Goal: Task Accomplishment & Management: Manage account settings

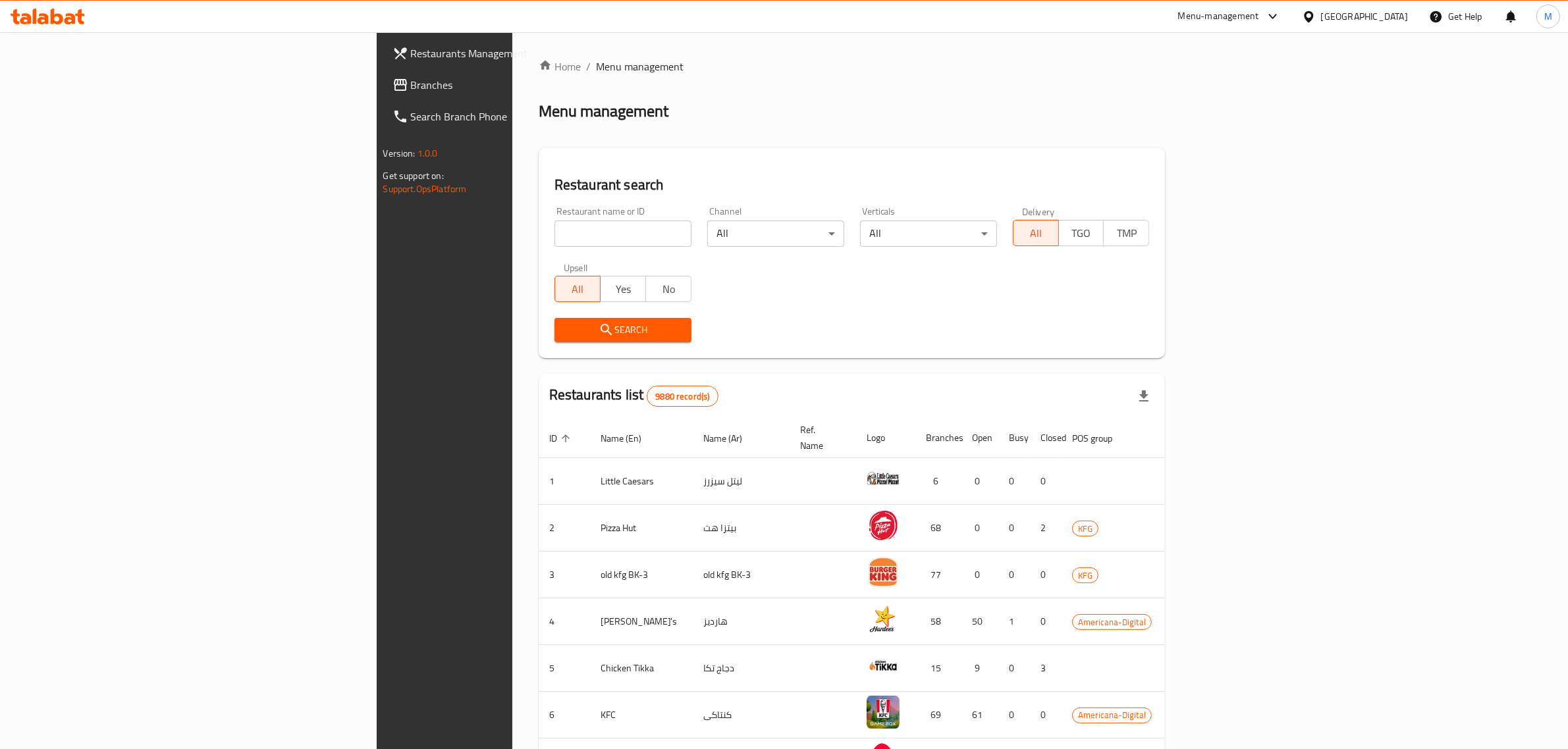
click at [547, 252] on div "Restaurant name or ID Restaurant name or ID" at bounding box center [623, 227] width 153 height 56
click at [555, 232] on input "search" at bounding box center [623, 233] width 137 height 26
click button "Search" at bounding box center [623, 331] width 137 height 25
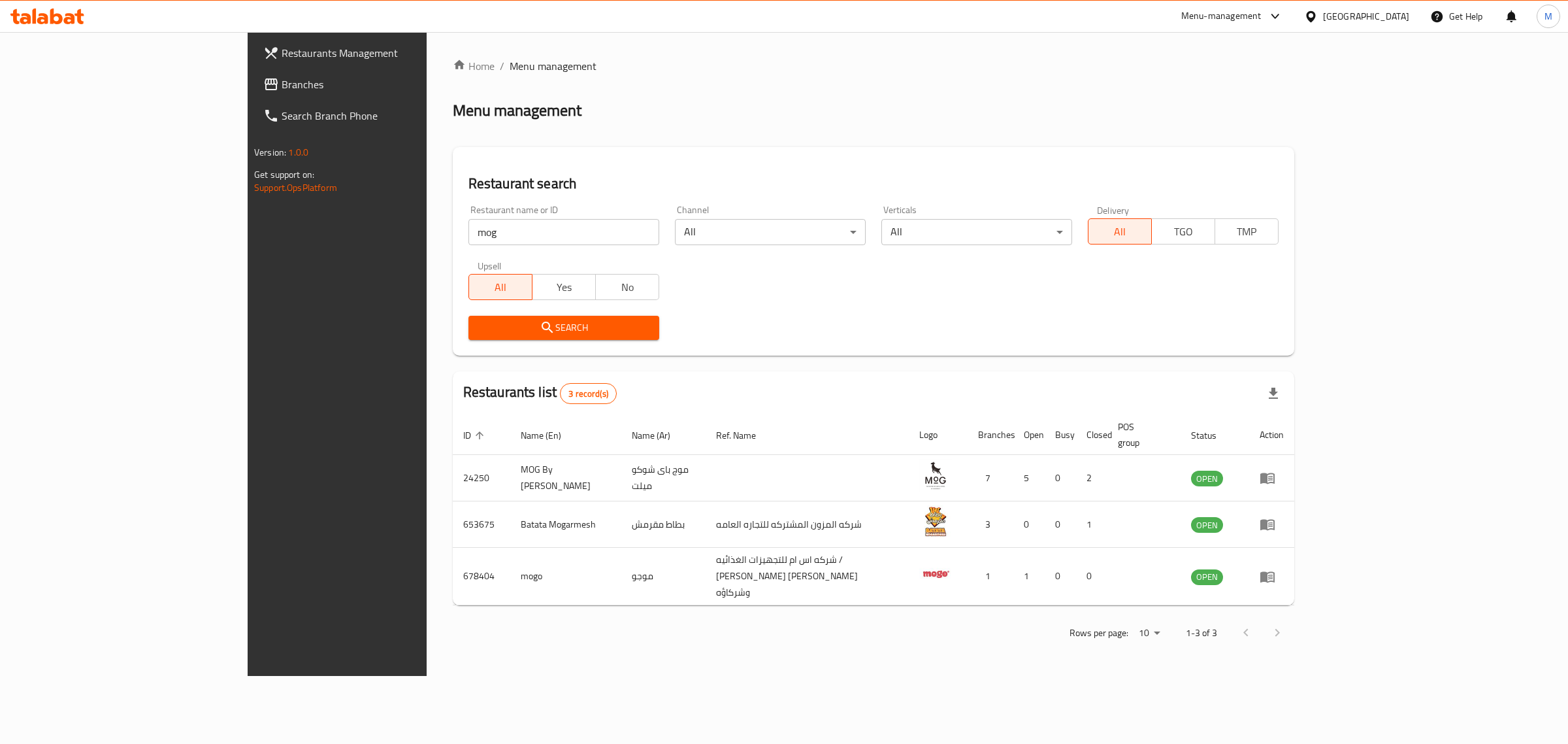
drag, startPoint x: 390, startPoint y: 240, endPoint x: 430, endPoint y: 305, distance: 76.3
click at [469, 240] on input "mog" at bounding box center [564, 232] width 191 height 26
click at [511, 456] on td "MOG By [PERSON_NAME]" at bounding box center [566, 478] width 112 height 46
copy td "Chocomelt"
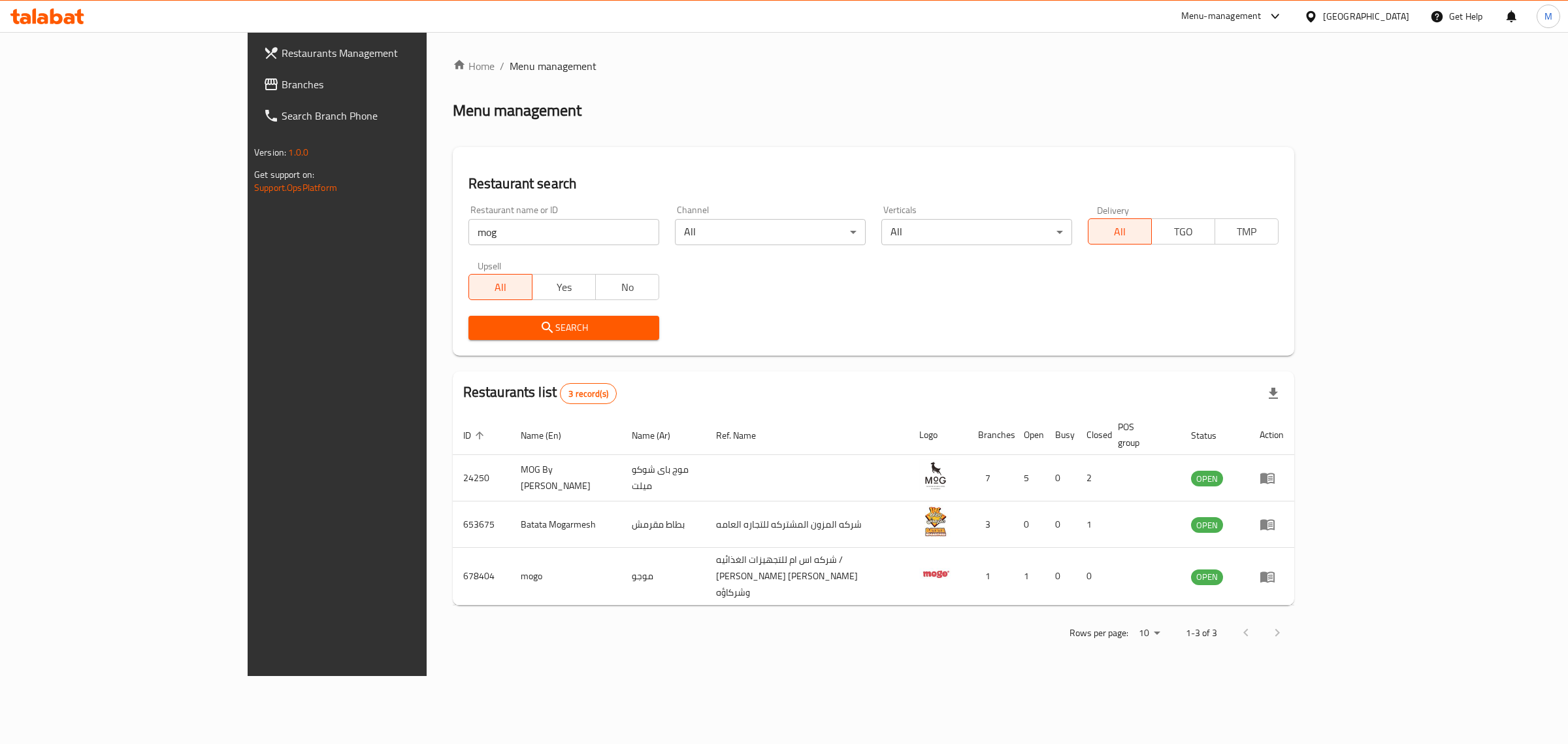
click at [469, 234] on input "mog" at bounding box center [564, 232] width 191 height 26
paste input "Chocomelt"
type input "Chocomelt"
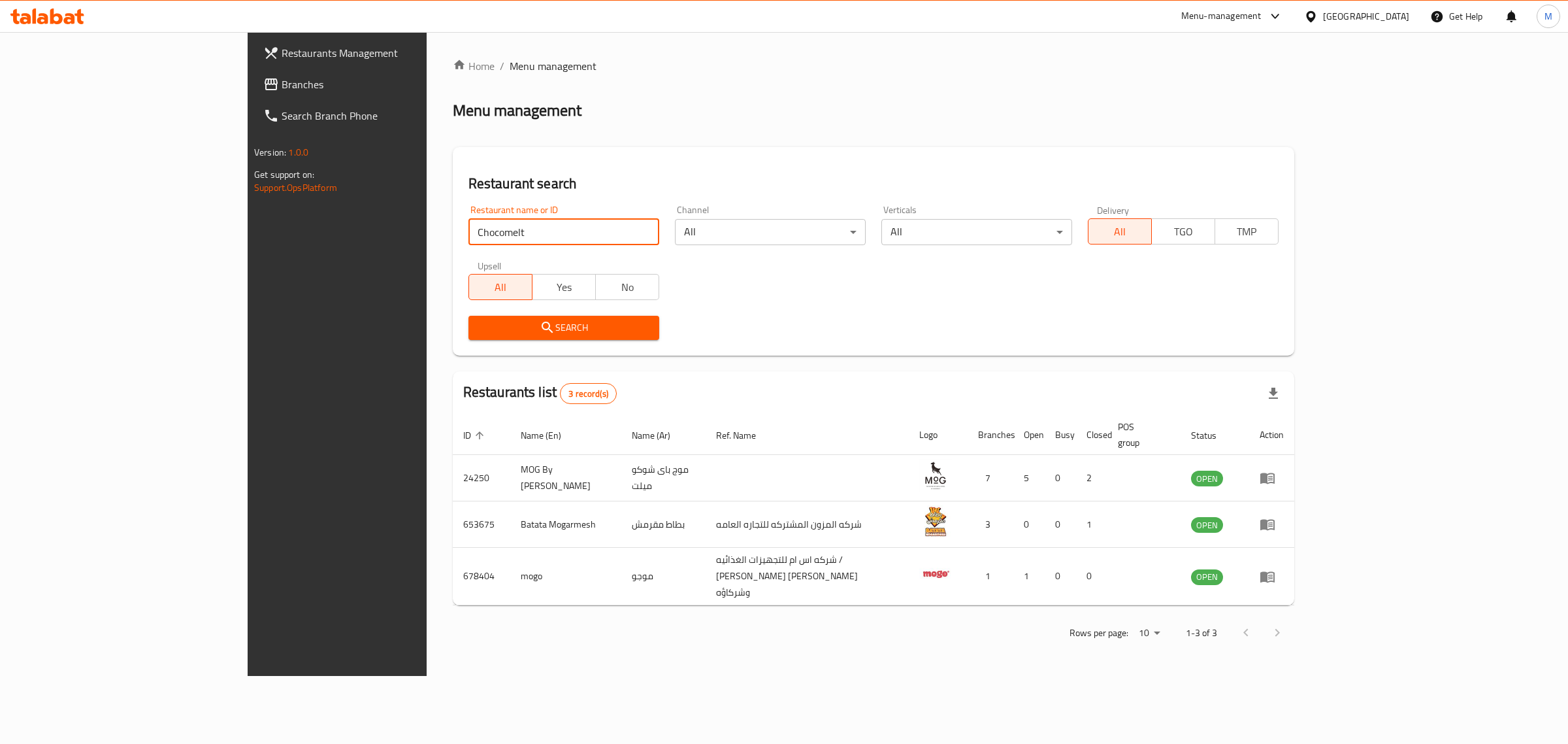
click button "Search" at bounding box center [564, 328] width 191 height 25
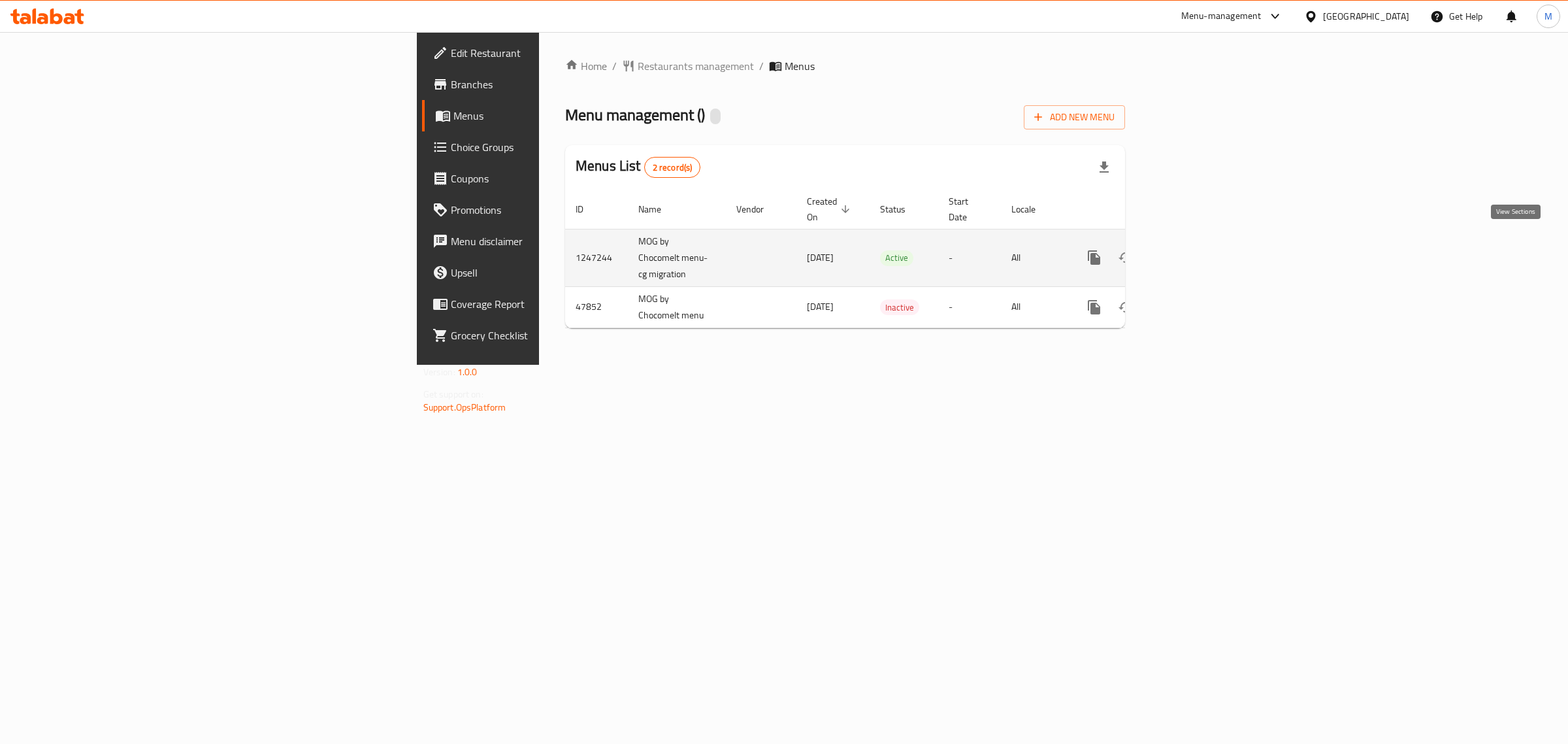
click at [1197, 250] on icon "enhanced table" at bounding box center [1189, 258] width 16 height 16
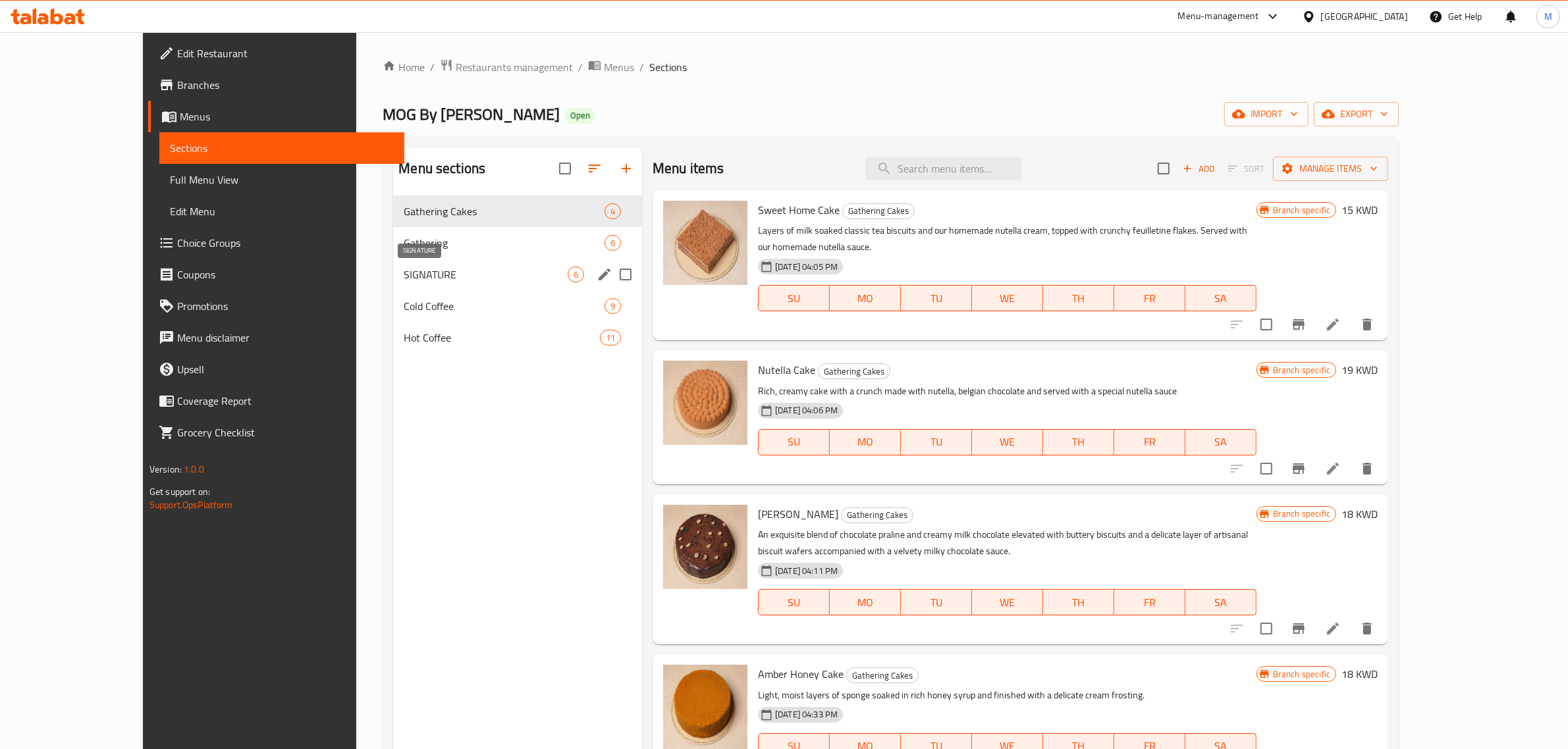
click at [456, 280] on span "SIGNATURE" at bounding box center [486, 275] width 164 height 16
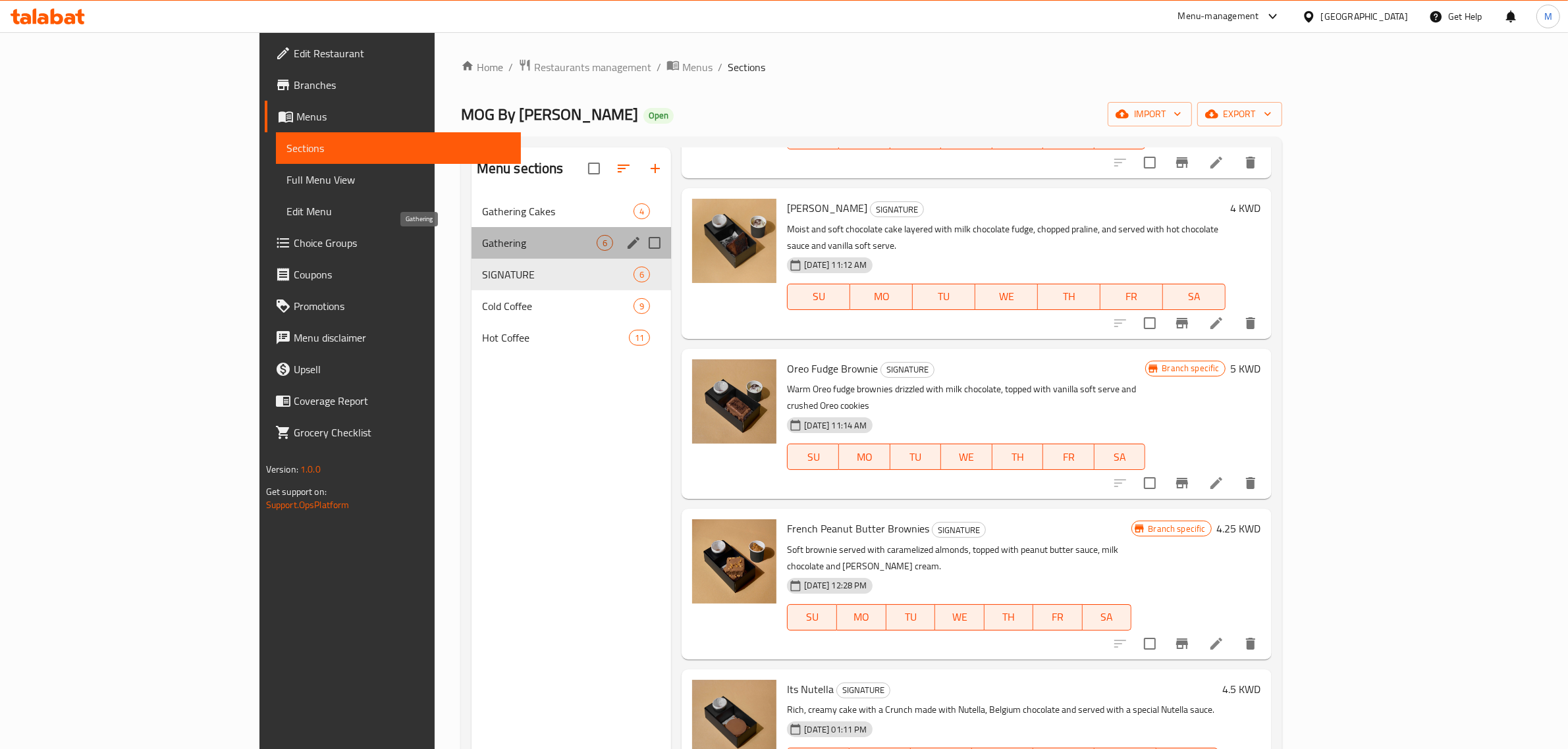
click at [482, 248] on span "Gathering" at bounding box center [539, 243] width 116 height 16
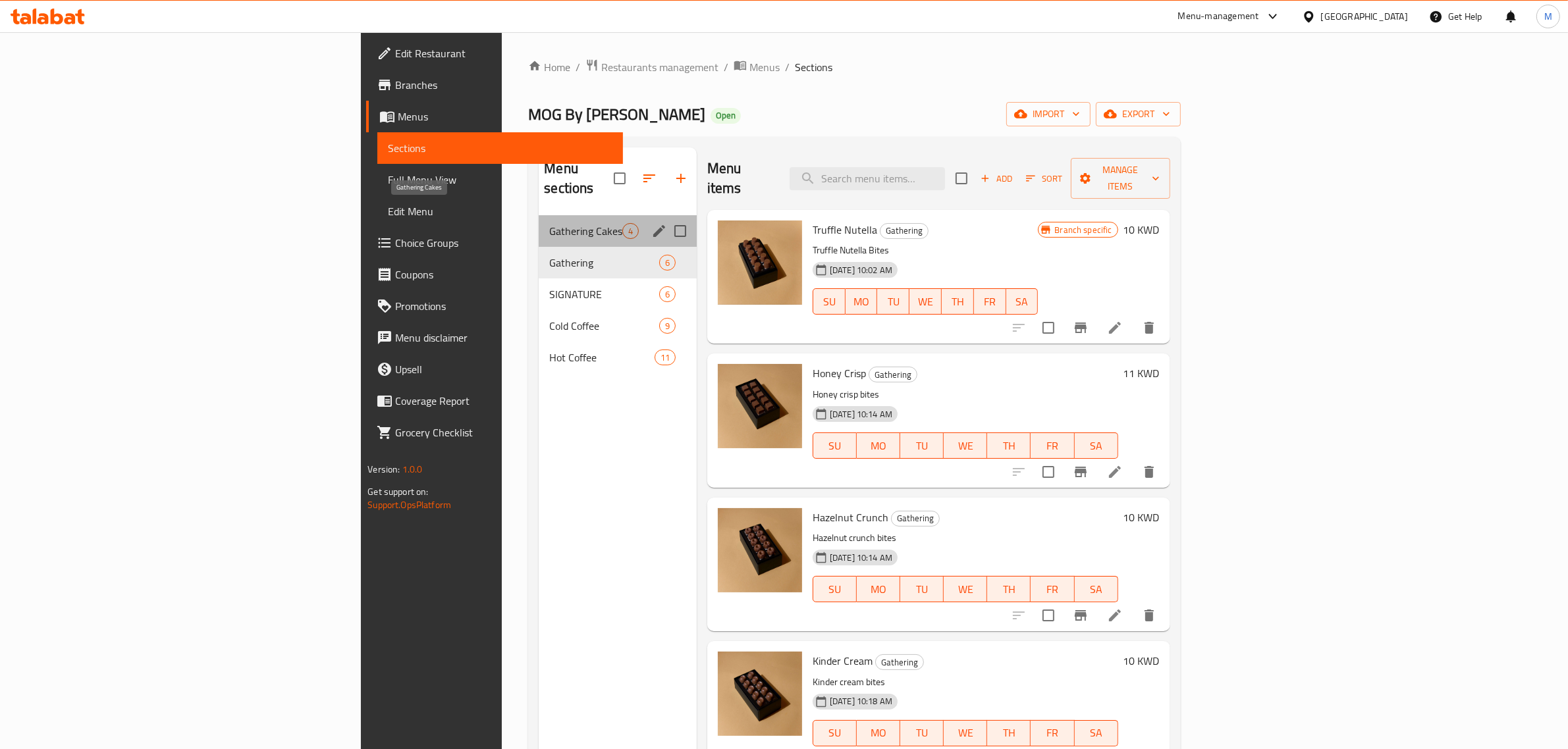
click at [550, 223] on span "Gathering Cakes" at bounding box center [586, 231] width 73 height 16
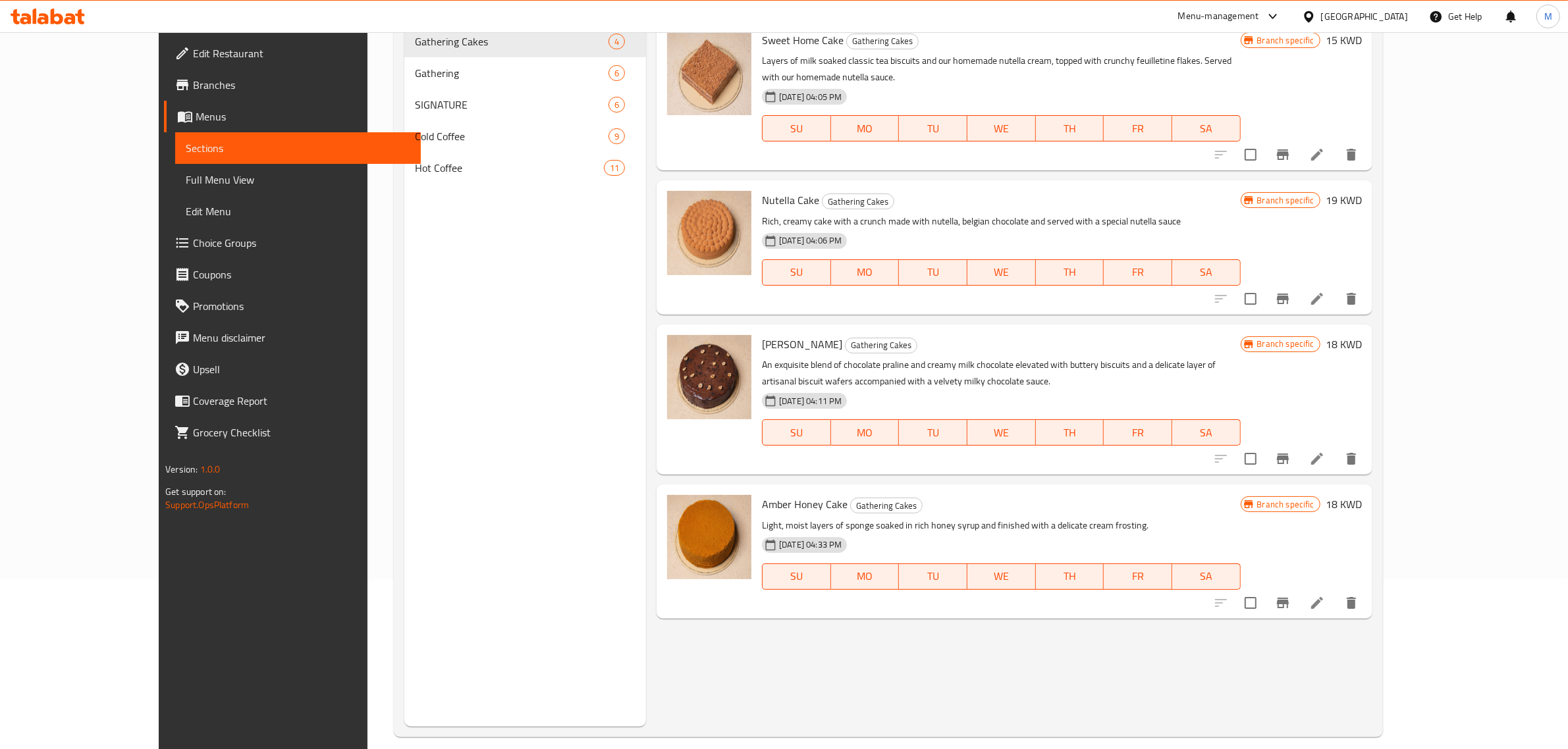
scroll to position [185, 0]
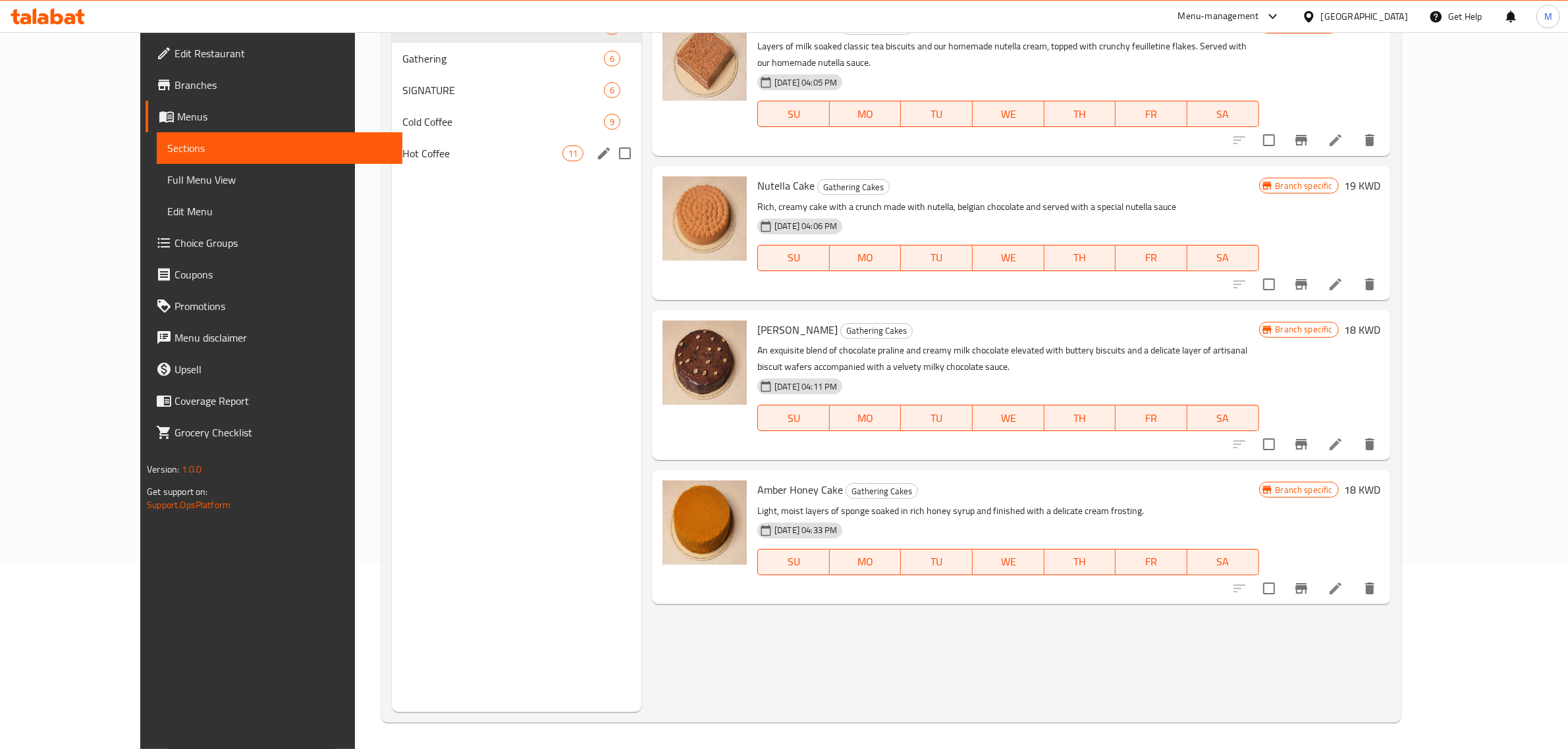
click at [403, 158] on span "Hot Coffee" at bounding box center [483, 153] width 160 height 16
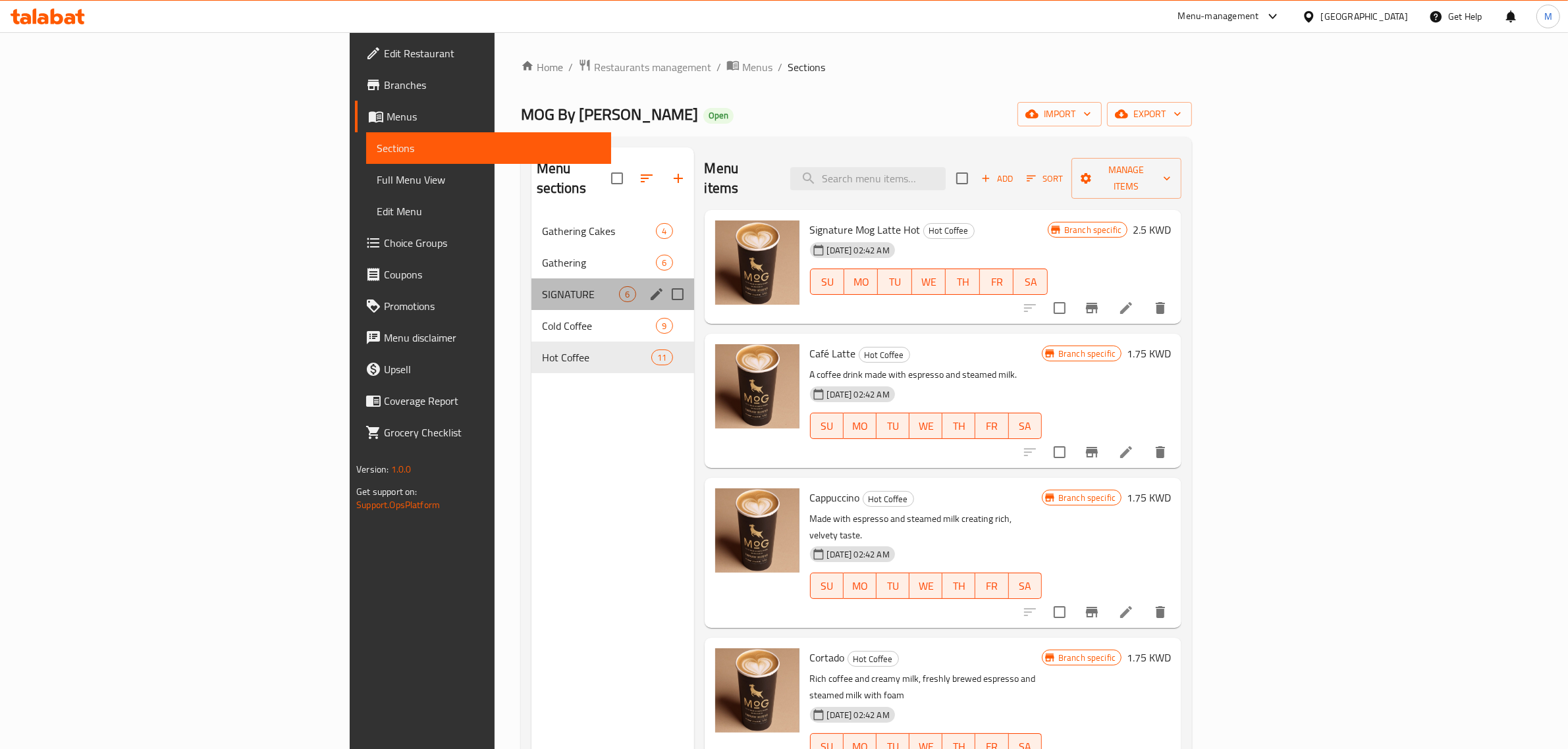
click at [531, 284] on div "SIGNATURE 6" at bounding box center [613, 293] width 163 height 31
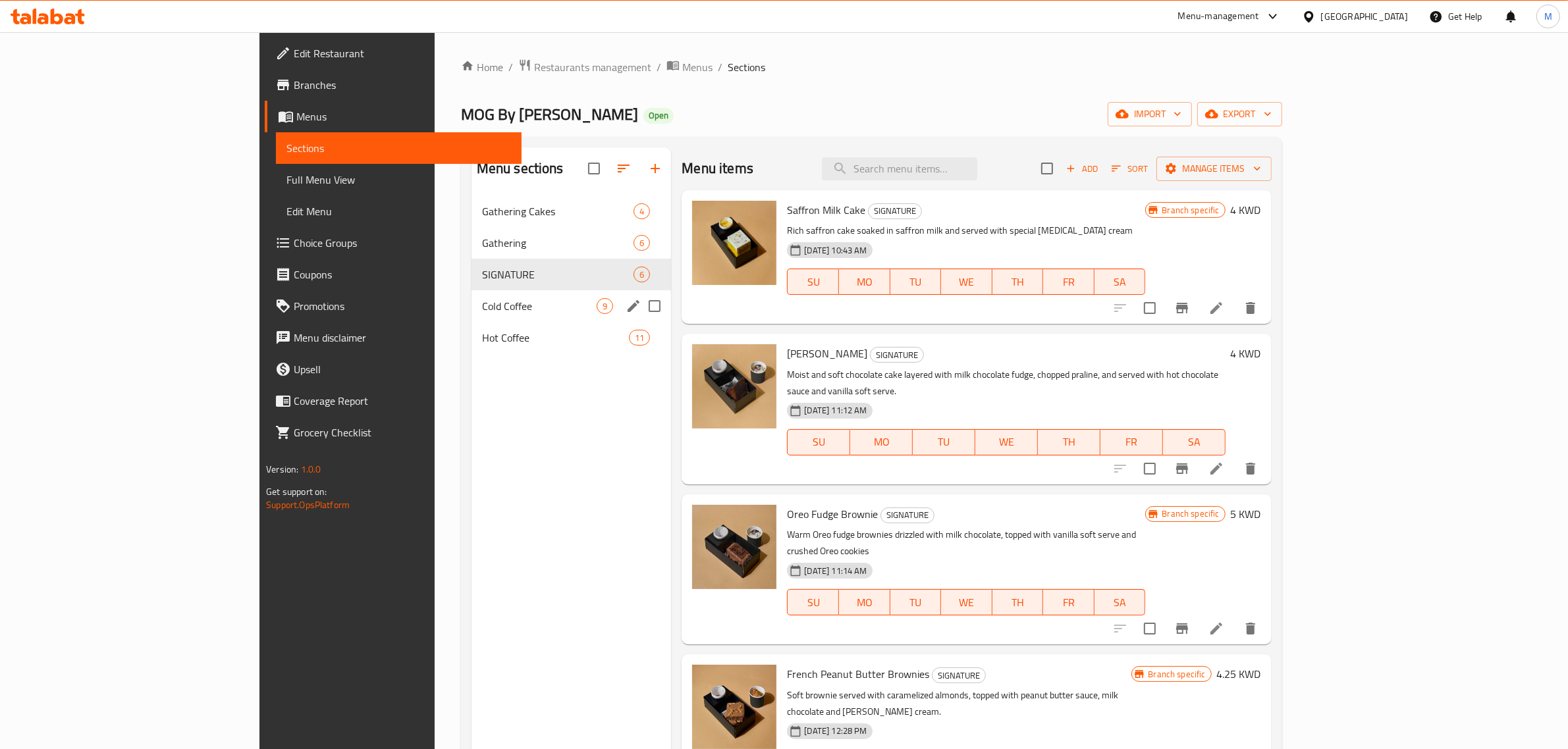
click at [472, 296] on div "Cold Coffee 9" at bounding box center [571, 306] width 200 height 31
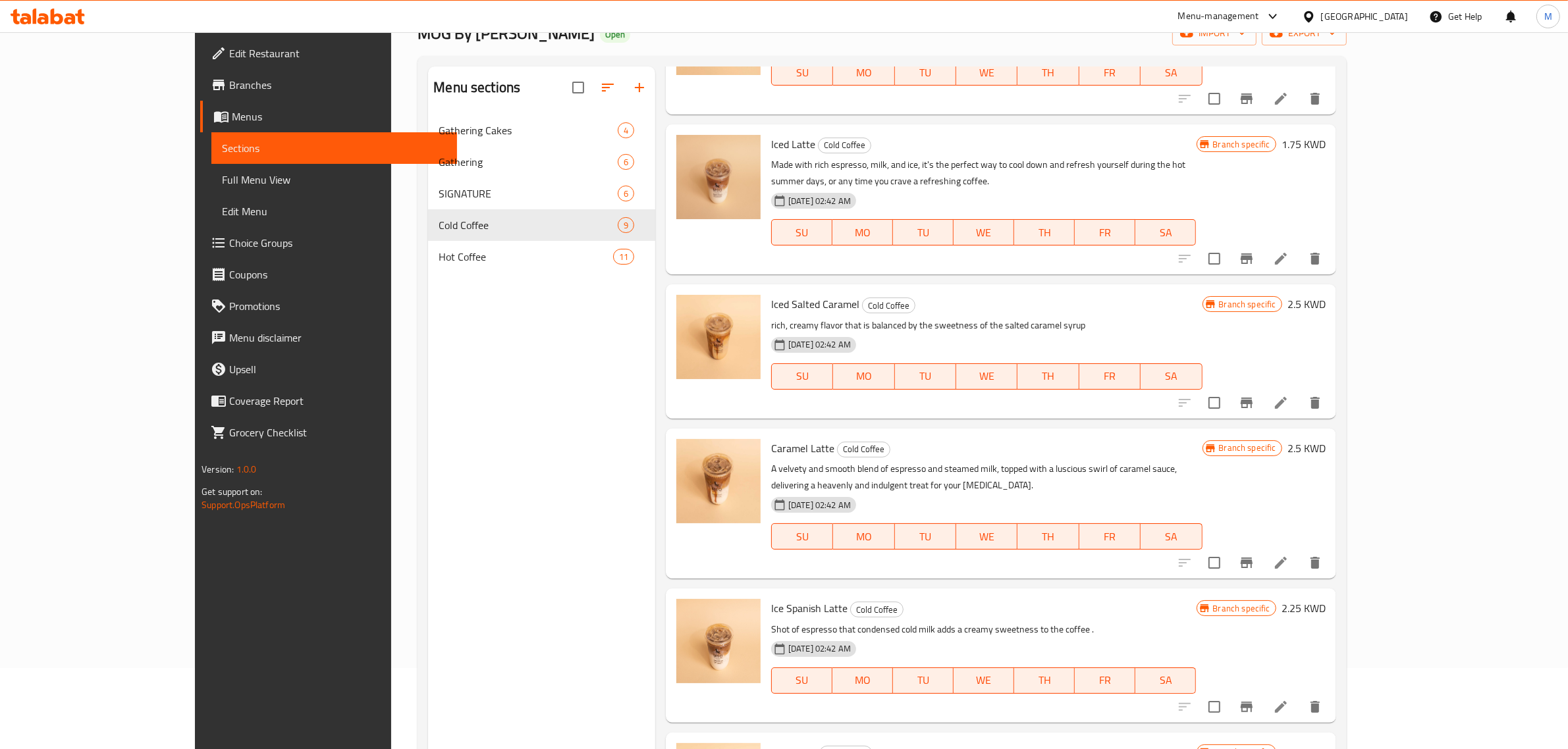
scroll to position [185, 0]
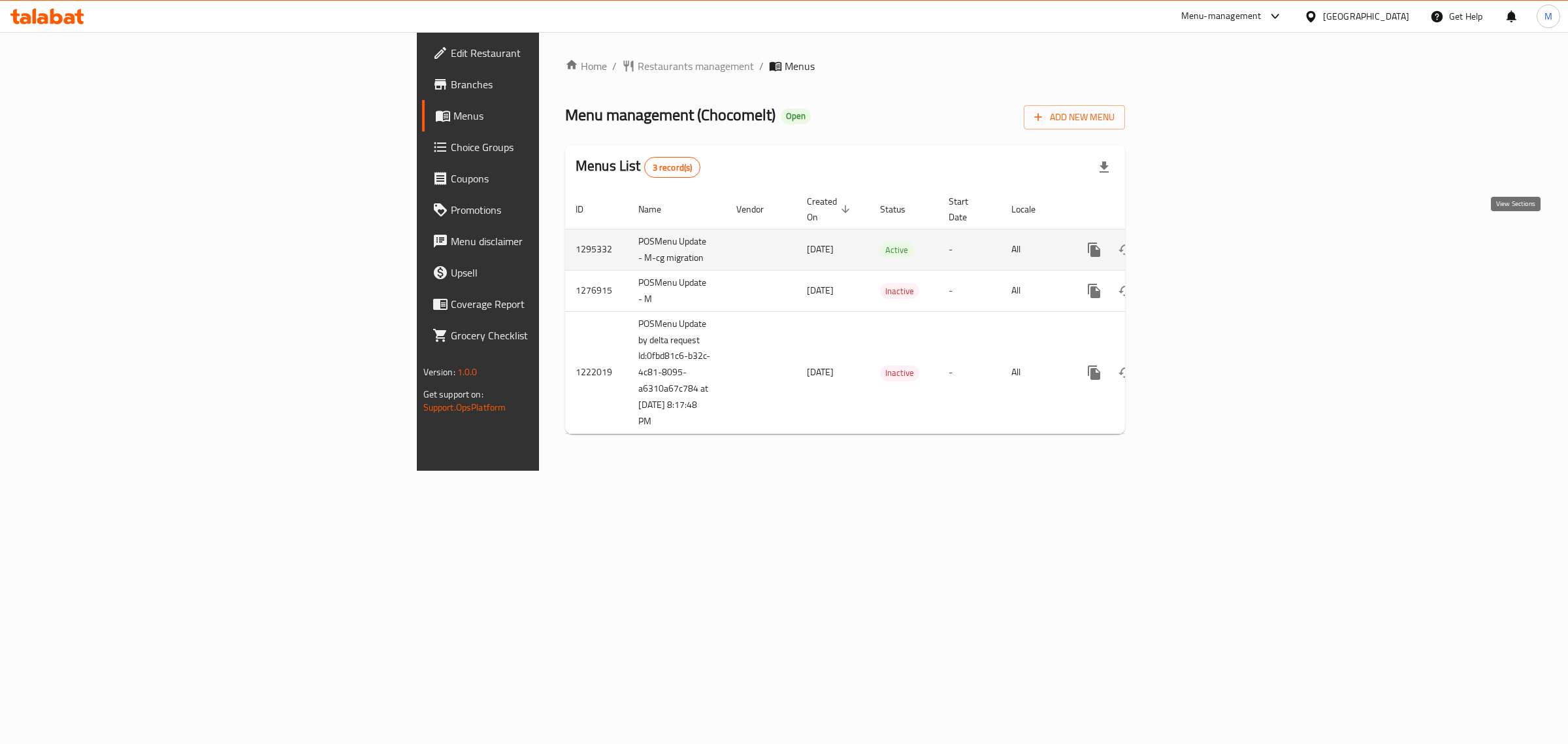
click at [1197, 242] on icon "enhanced table" at bounding box center [1189, 250] width 16 height 16
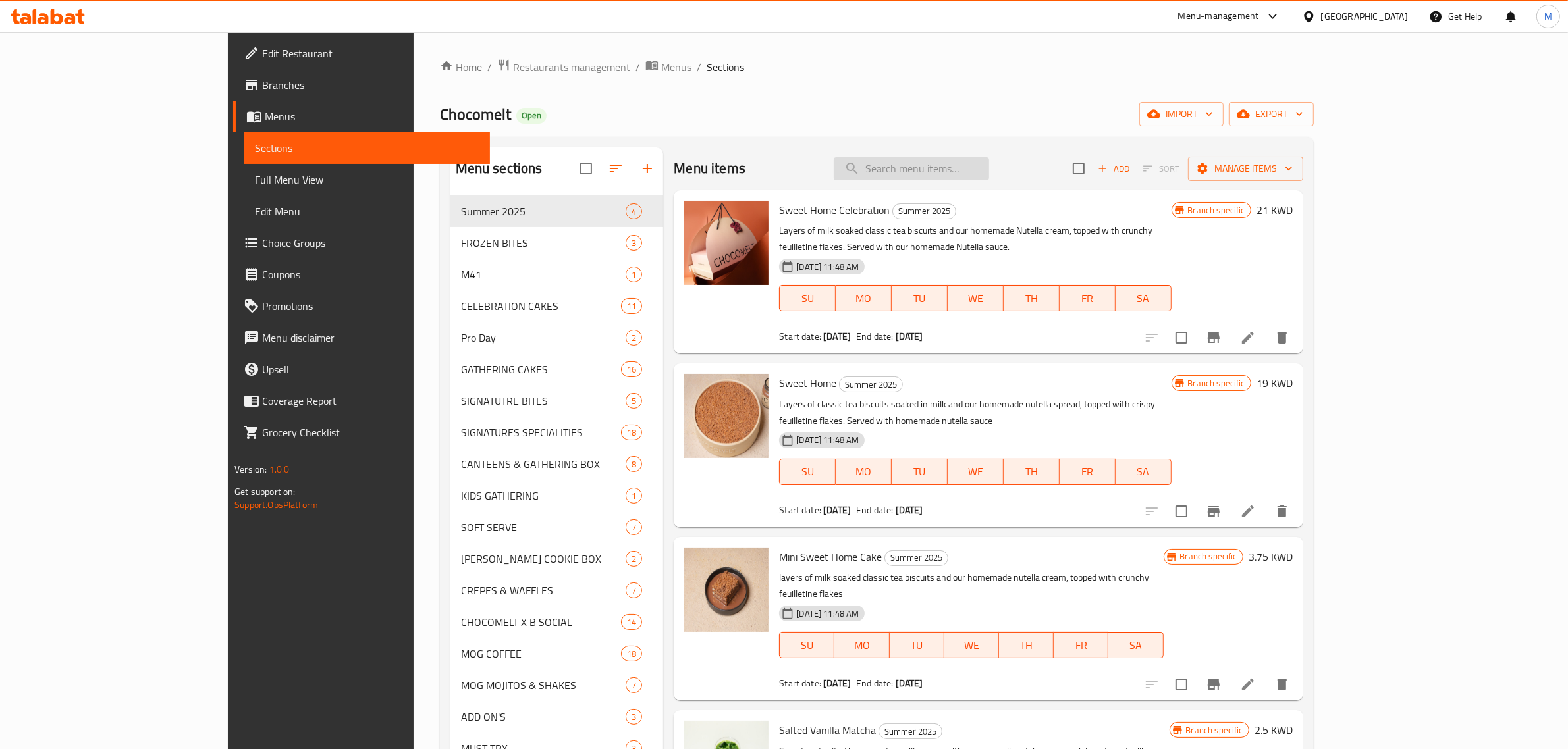
click at [989, 161] on input "search" at bounding box center [912, 169] width 156 height 23
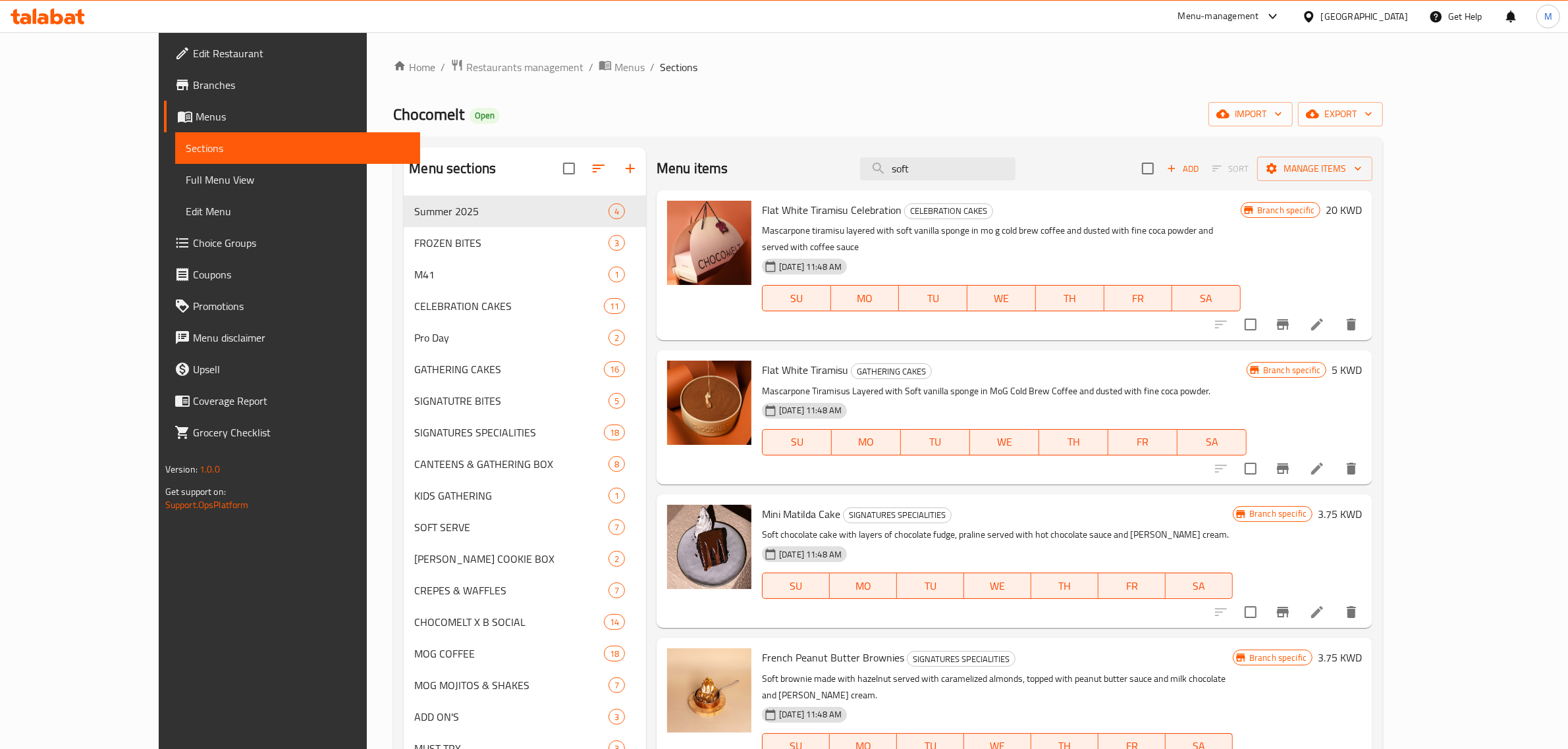
drag, startPoint x: 976, startPoint y: 169, endPoint x: 909, endPoint y: 155, distance: 68.4
click at [909, 155] on div "Menu items soft Add Sort Manage items" at bounding box center [1014, 169] width 716 height 43
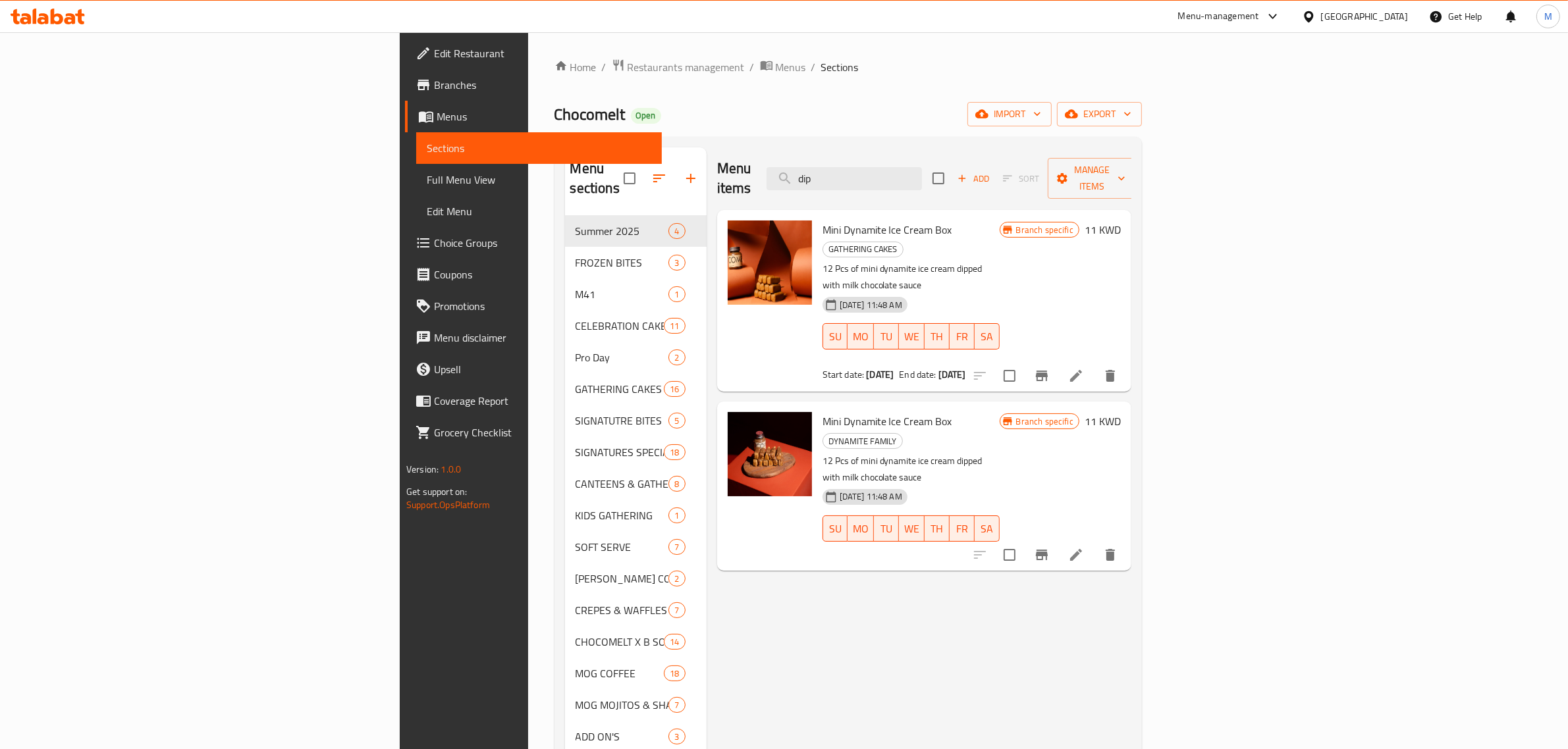
type input "dip"
